Goal: Task Accomplishment & Management: Use online tool/utility

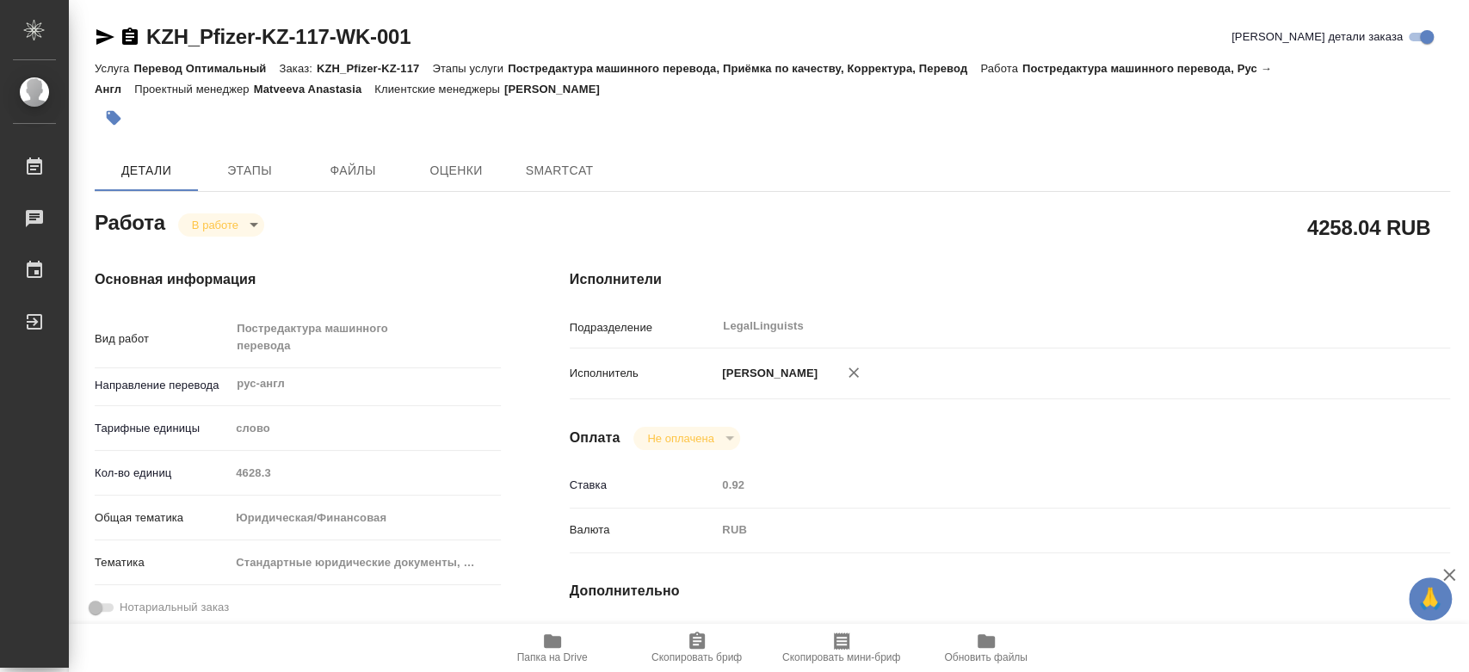
type textarea "x"
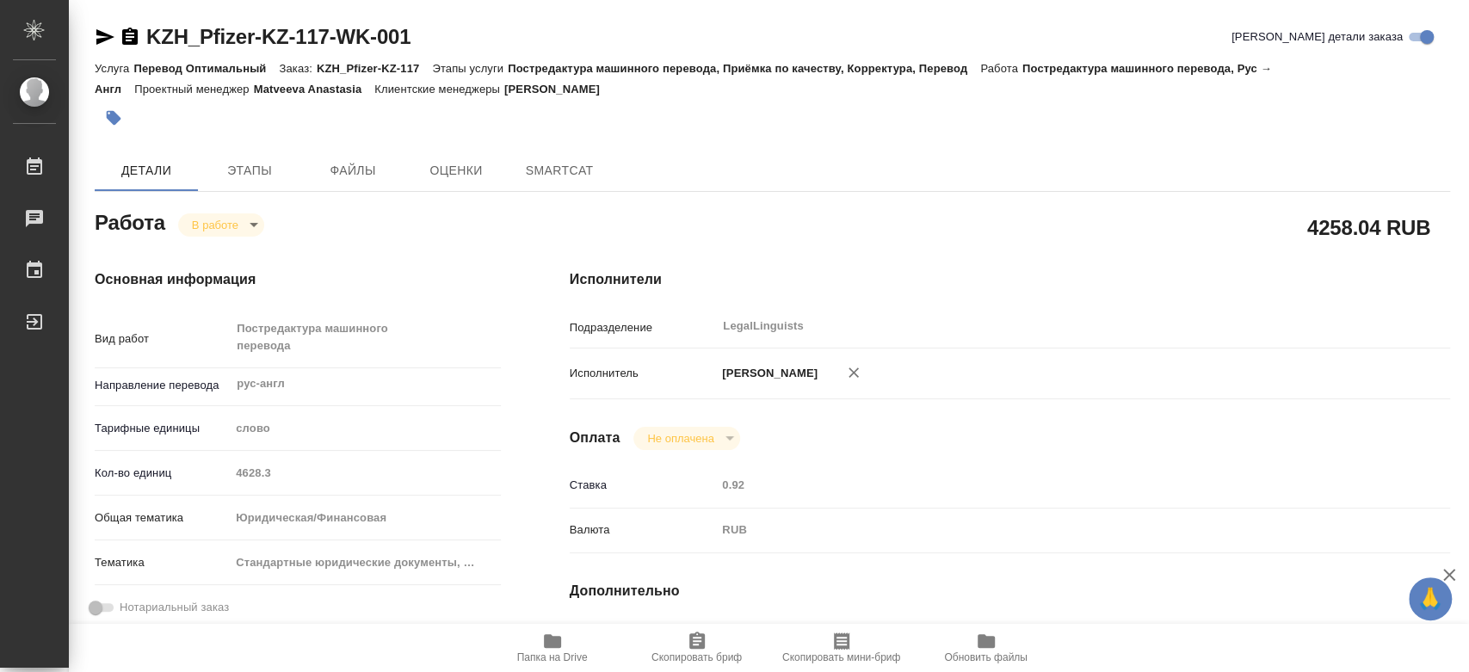
type textarea "x"
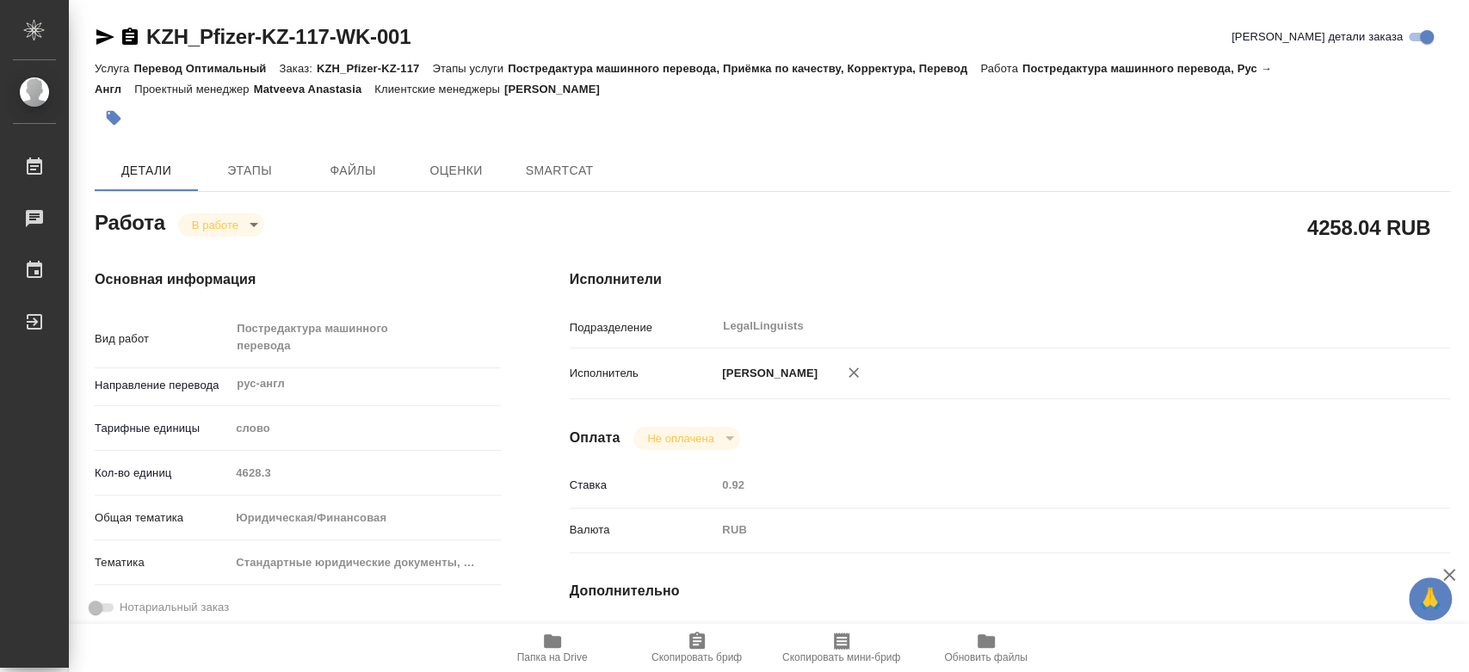
type textarea "x"
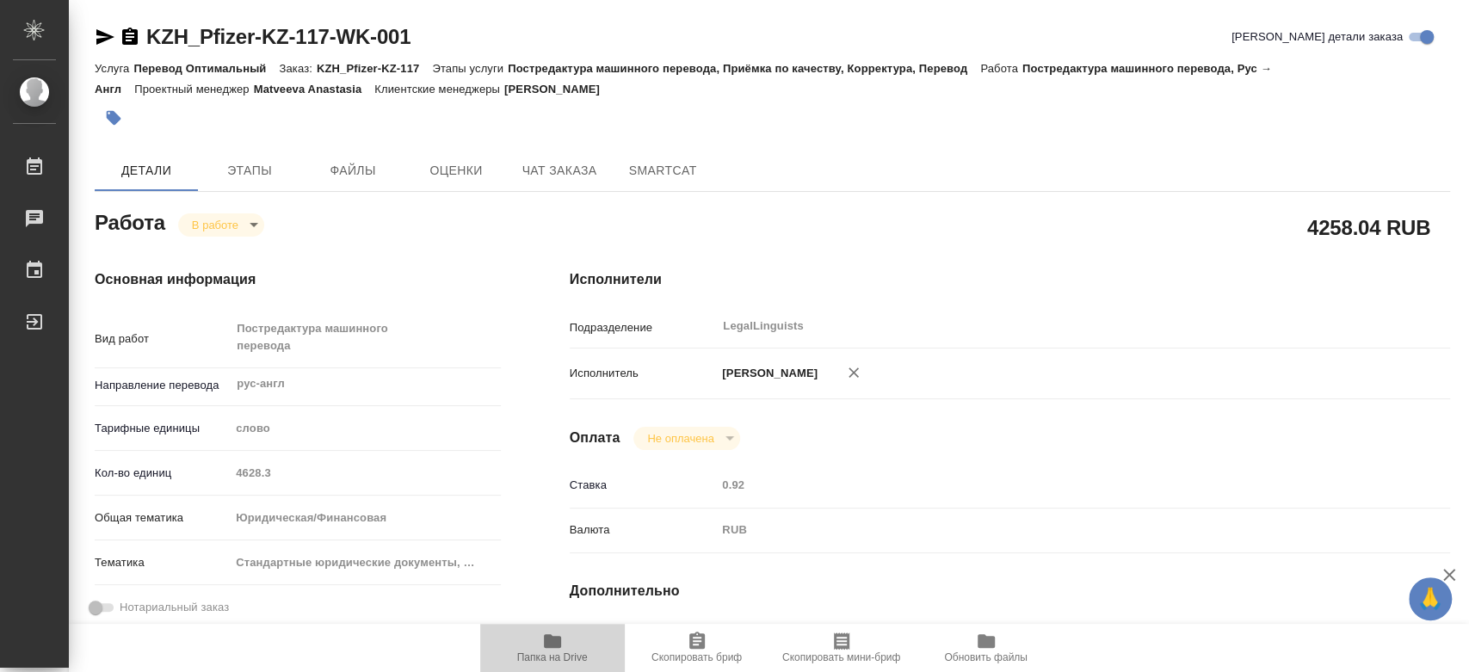
click at [557, 665] on button "Папка на Drive" at bounding box center [552, 648] width 145 height 48
type textarea "x"
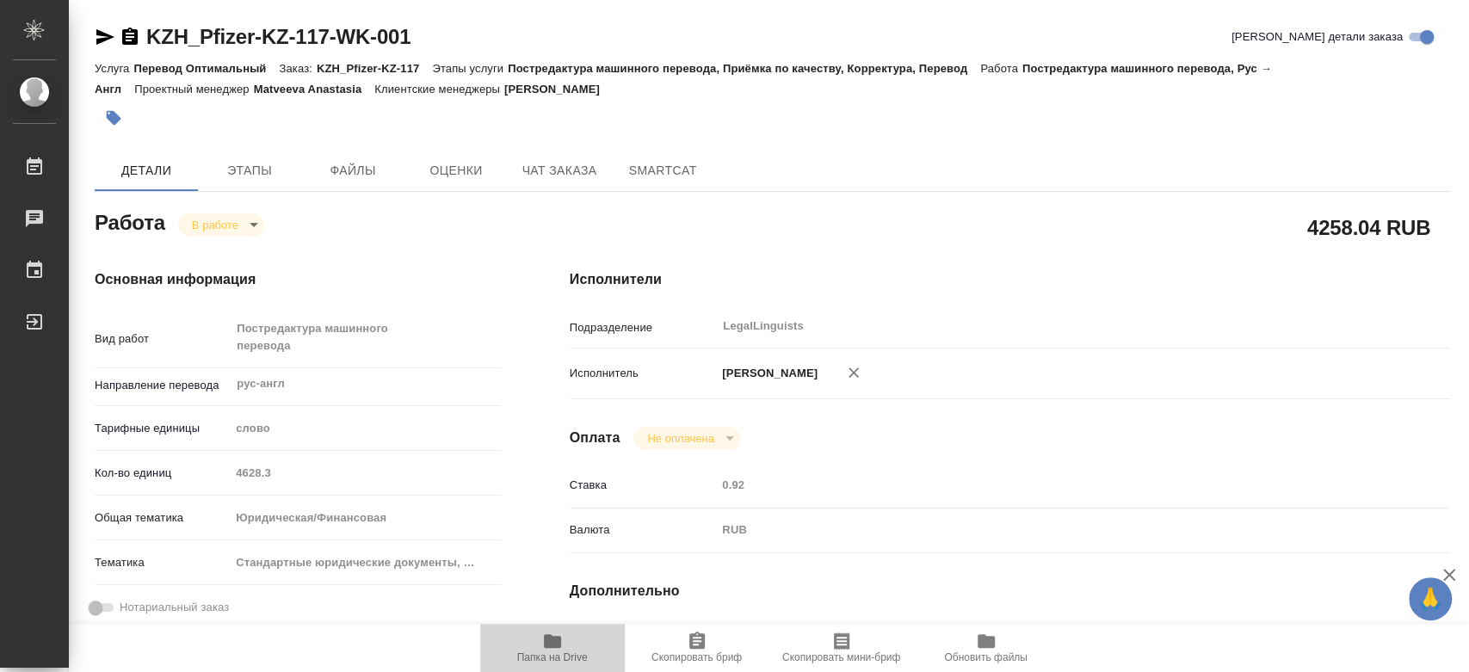
type textarea "x"
click at [557, 665] on button "Папка на Drive" at bounding box center [552, 648] width 145 height 48
type textarea "x"
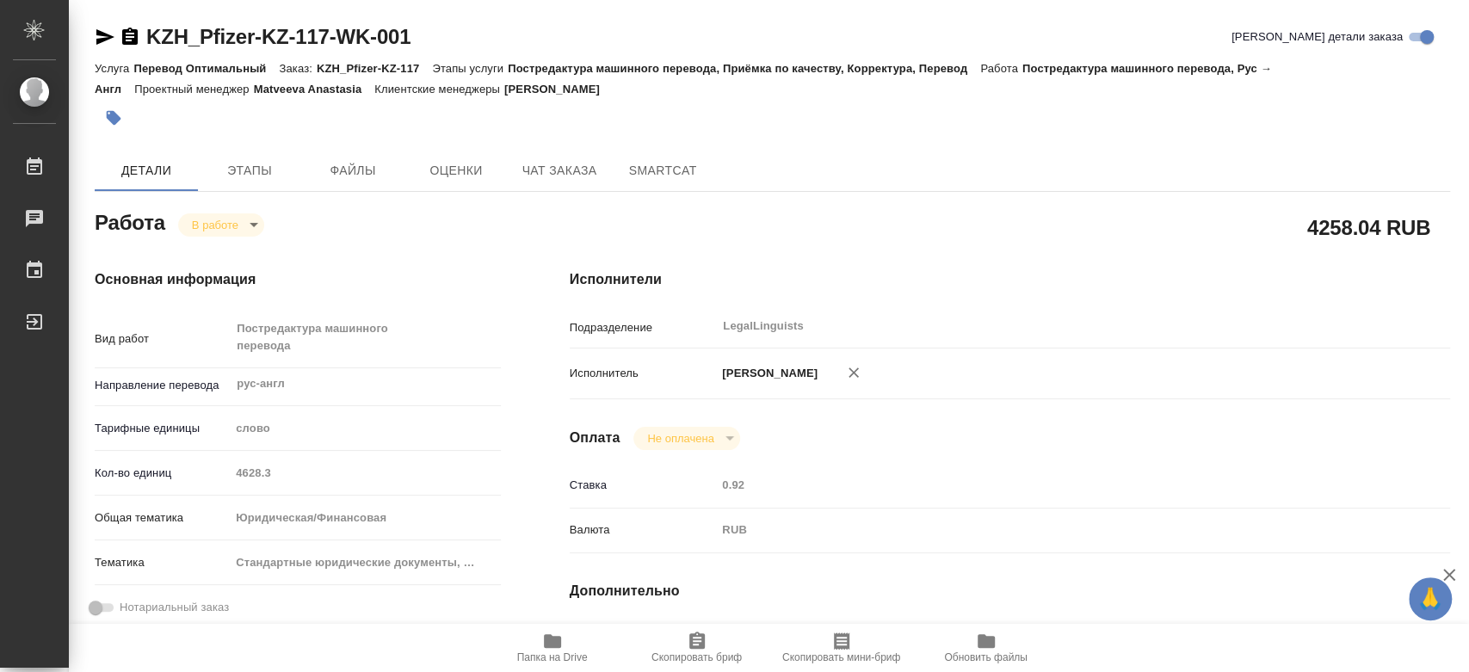
type textarea "x"
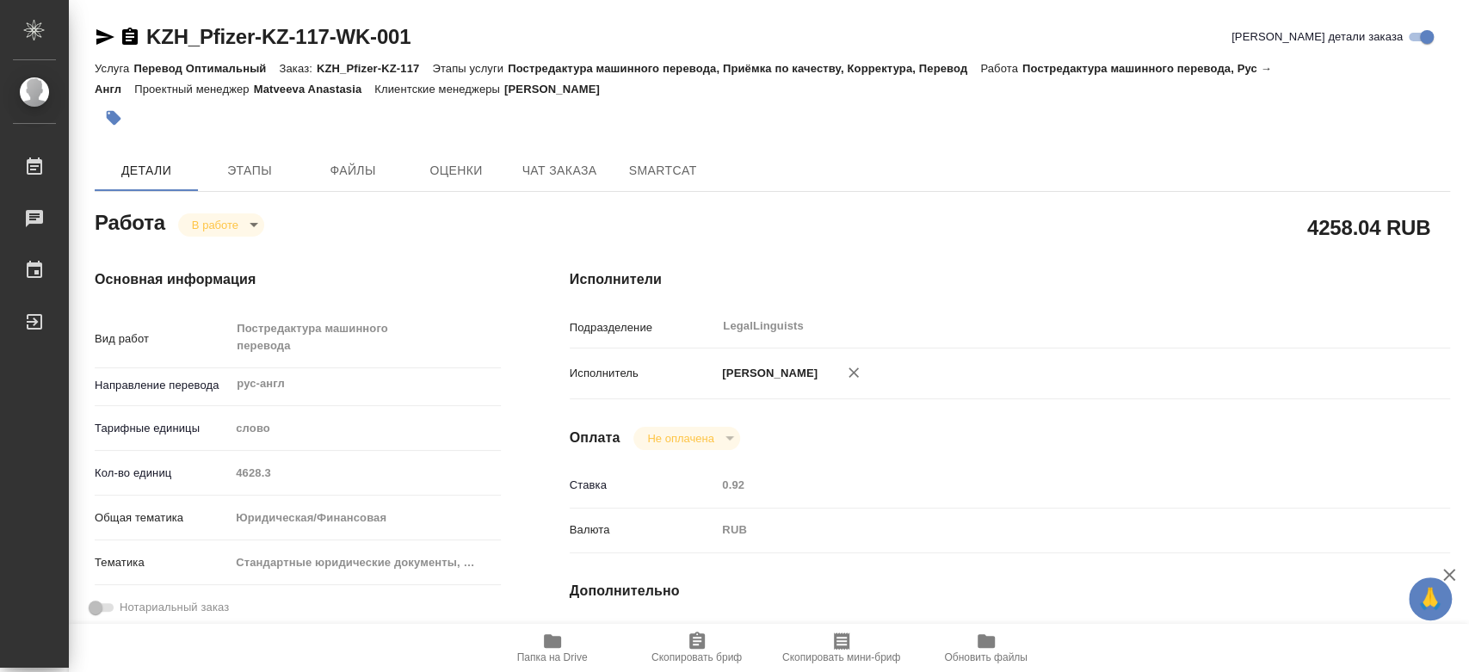
type textarea "x"
